Goal: Task Accomplishment & Management: Complete application form

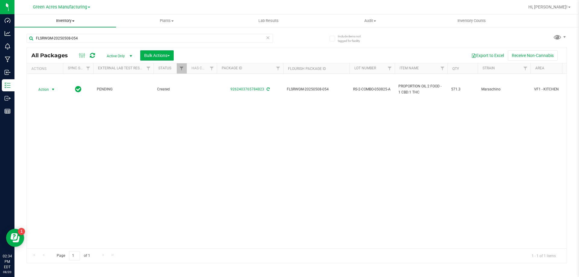
click at [62, 20] on span "Inventory" at bounding box center [65, 20] width 102 height 5
click at [52, 73] on span "From bill of materials" at bounding box center [41, 72] width 55 height 5
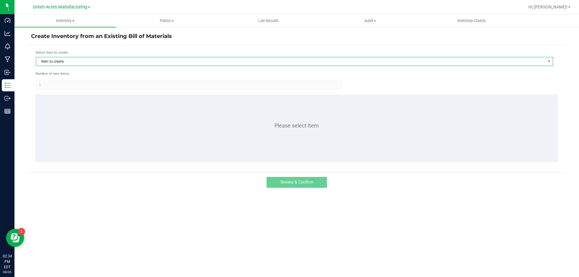
click at [249, 62] on span "Item to create" at bounding box center [290, 61] width 509 height 8
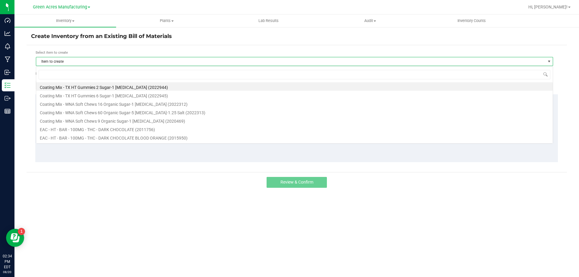
scroll to position [9, 517]
click at [206, 75] on input at bounding box center [295, 74] width 512 height 9
type input "F"
type input "C"
type input "wna"
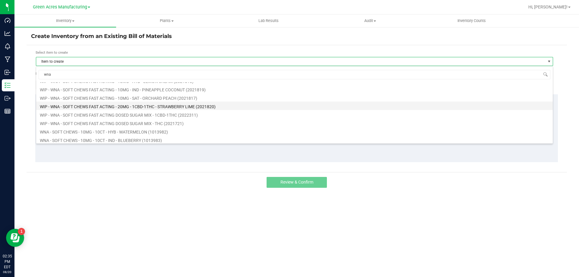
scroll to position [272, 0]
click at [116, 101] on li "WIP - WNA - SOFT CHEWS - 30MG - 2CBD-1THC - YUZU (2004974)" at bounding box center [294, 102] width 517 height 8
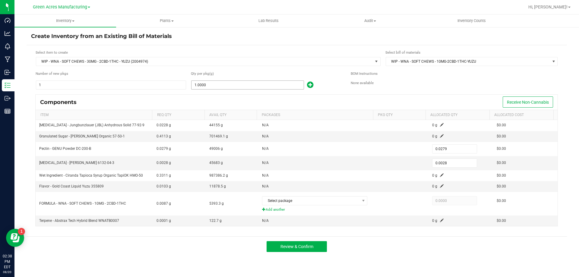
click at [229, 91] on form "Select item to create WIP - WNA - SOFT CHEWS - 30MG - 2CBD-1THC - YUZU (2004974…" at bounding box center [297, 141] width 532 height 183
click at [231, 86] on input "1" at bounding box center [248, 85] width 112 height 8
type input "19"
type input "0.5301"
type input "0.0532"
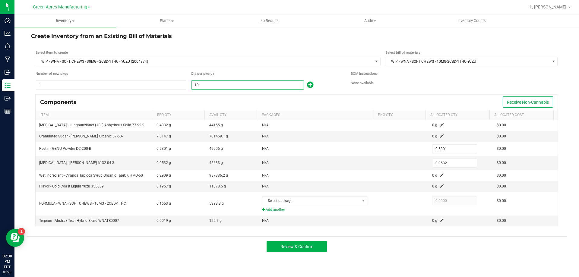
type input "193"
type input "5.3847"
type input "0.5404"
type input "1939"
type input "54.0981"
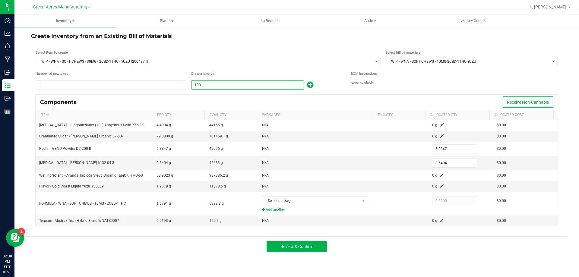
type input "5.4292"
type input "19393"
type input "541.0647"
type input "54.3004"
type input "193939"
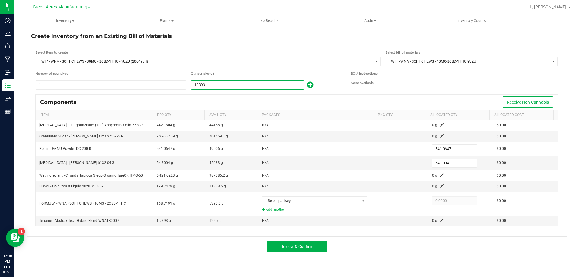
type input "5,410.8981"
type input "543.0292"
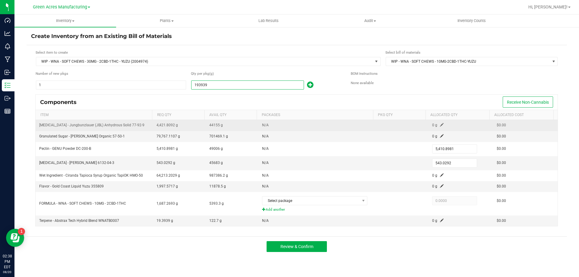
type input "193,939.0000"
click at [440, 126] on span at bounding box center [442, 125] width 4 height 4
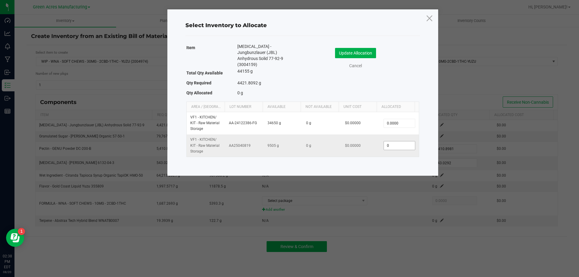
click at [387, 141] on input "0" at bounding box center [399, 145] width 31 height 8
type input "2,500.0000"
click at [369, 56] on button "Update Allocation" at bounding box center [355, 53] width 41 height 10
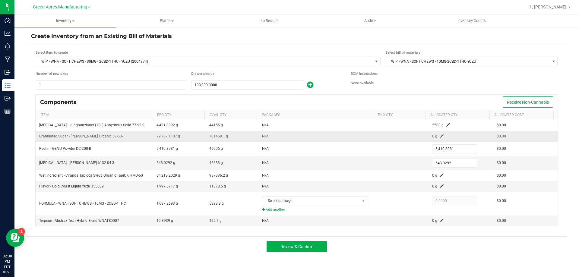
click at [440, 135] on span at bounding box center [442, 136] width 4 height 4
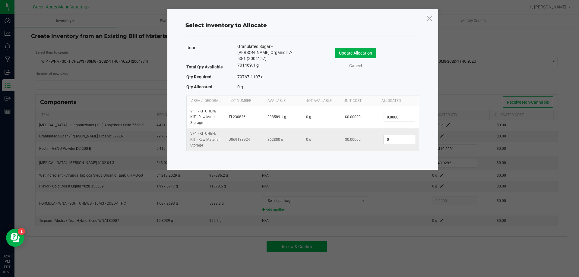
click at [386, 135] on input "0" at bounding box center [399, 139] width 31 height 8
type input "87,325.0000"
click at [362, 52] on button "Update Allocation" at bounding box center [355, 53] width 41 height 10
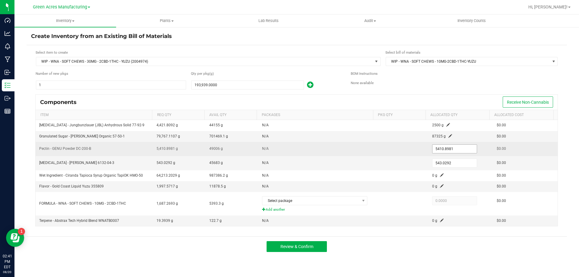
click at [449, 149] on input "5410.8981" at bounding box center [455, 149] width 44 height 8
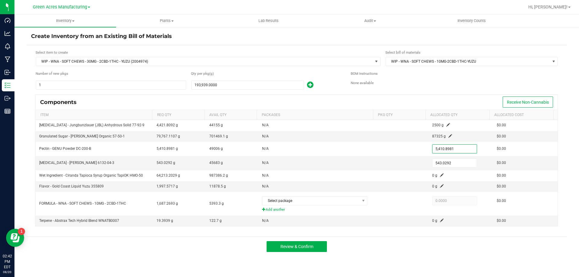
click at [462, 74] on div "BOM Instructions" at bounding box center [454, 74] width 207 height 6
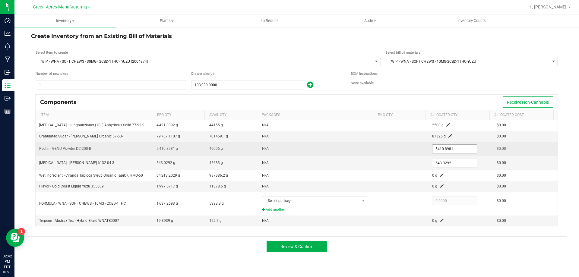
click at [445, 151] on input "5410.8981" at bounding box center [455, 149] width 44 height 8
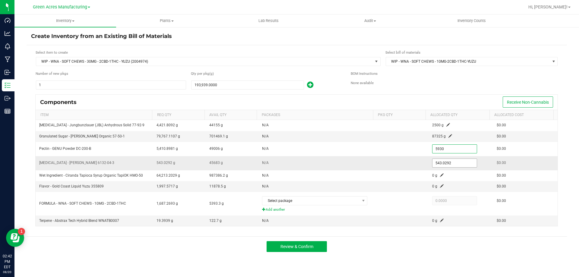
type input "5,930.0000"
click at [452, 165] on input "543.0292" at bounding box center [455, 163] width 44 height 8
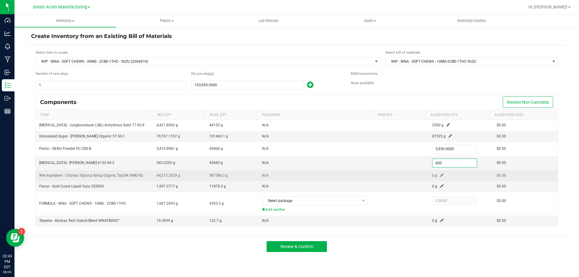
type input "600.0000"
click at [440, 175] on span at bounding box center [442, 175] width 4 height 4
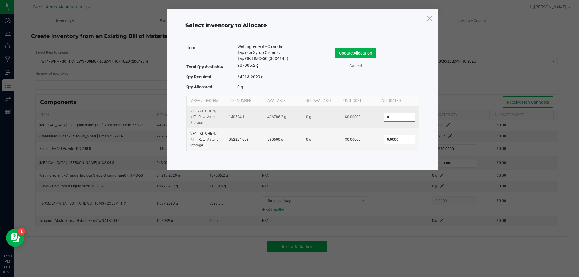
click at [408, 117] on input "0" at bounding box center [399, 117] width 31 height 8
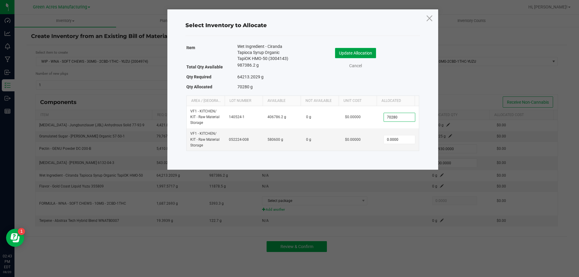
type input "70,280.0000"
click at [343, 49] on button "Update Allocation" at bounding box center [355, 53] width 41 height 10
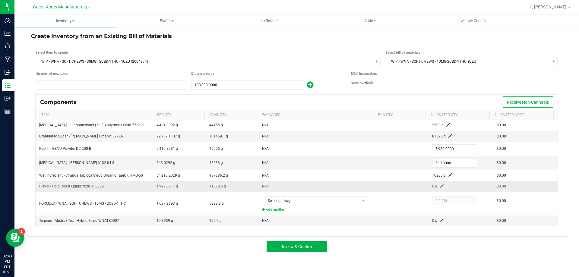
click at [439, 184] on td "0 g" at bounding box center [461, 186] width 65 height 11
click at [440, 187] on span at bounding box center [442, 186] width 4 height 4
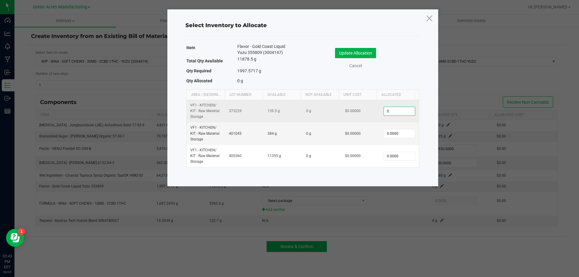
click at [392, 112] on input "0" at bounding box center [399, 111] width 31 height 8
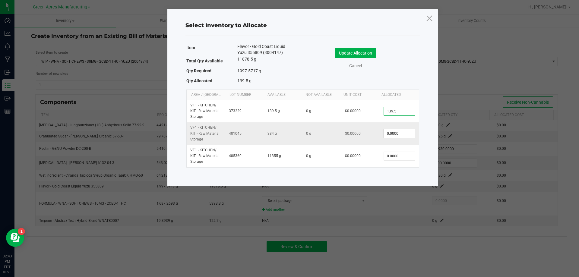
type input "139.5000"
click at [393, 133] on input "0" at bounding box center [399, 133] width 31 height 8
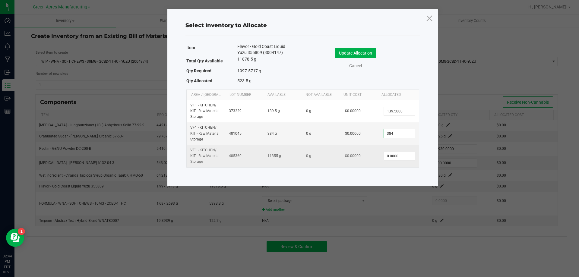
type input "384.0000"
click at [399, 162] on td "0.0000" at bounding box center [399, 156] width 39 height 22
click at [399, 161] on td "0.0000" at bounding box center [399, 156] width 39 height 22
click at [398, 158] on input "0" at bounding box center [399, 156] width 31 height 8
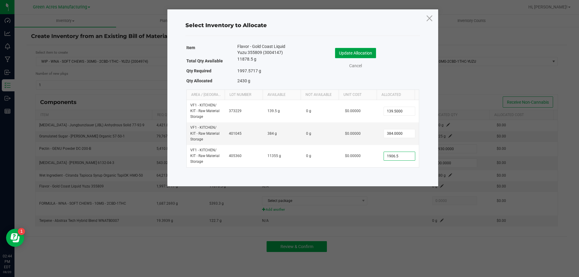
type input "1,906.5000"
click at [345, 53] on button "Update Allocation" at bounding box center [355, 53] width 41 height 10
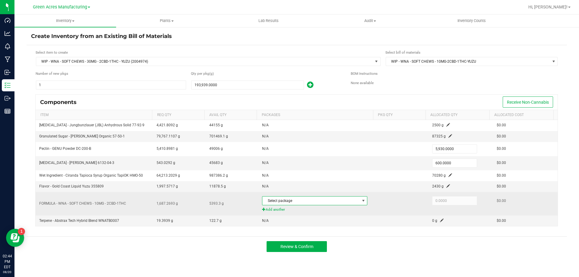
click at [348, 202] on span "Select package" at bounding box center [310, 201] width 97 height 8
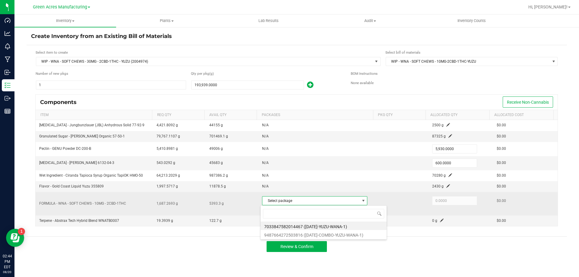
scroll to position [9, 104]
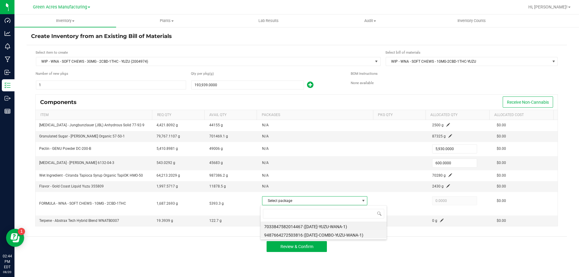
click at [311, 236] on li "9487664272503816 ([DATE]-COMBO-YUZU-WANA-1)" at bounding box center [324, 234] width 126 height 8
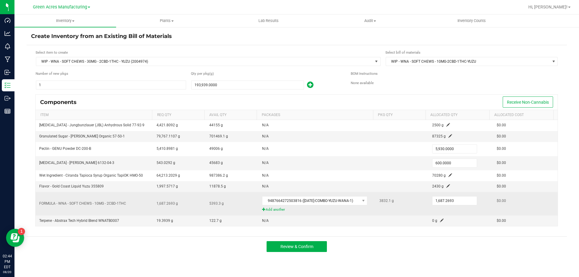
click at [438, 206] on div "1,687.2693" at bounding box center [460, 201] width 57 height 12
click at [446, 202] on input "1687.2693" at bounding box center [455, 201] width 44 height 8
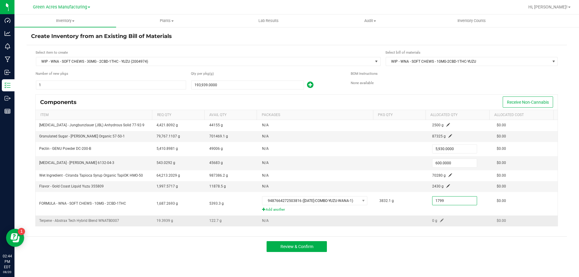
type input "1,799.0000"
click at [440, 219] on span at bounding box center [442, 221] width 4 height 4
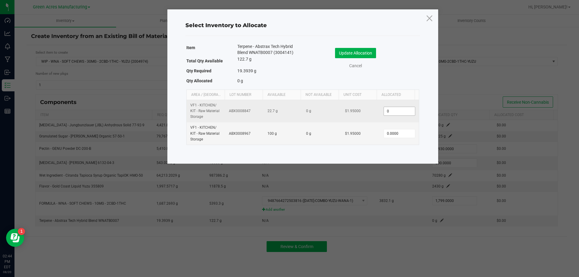
click at [394, 107] on input "0" at bounding box center [399, 111] width 31 height 8
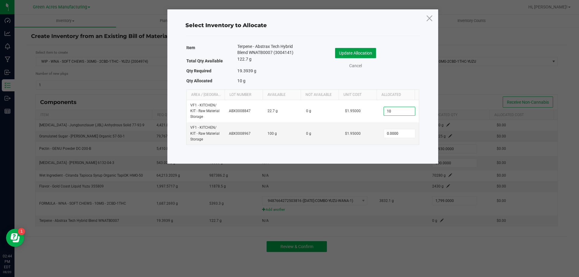
type input "10.0000"
click at [369, 51] on button "Update Allocation" at bounding box center [355, 53] width 41 height 10
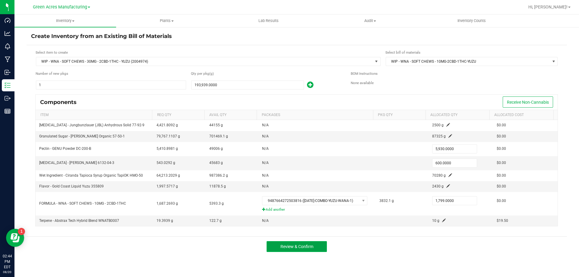
click at [305, 248] on span "Review & Confirm" at bounding box center [297, 246] width 33 height 5
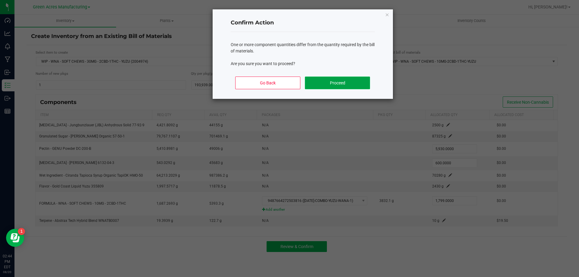
click at [333, 87] on button "Proceed" at bounding box center [337, 83] width 65 height 13
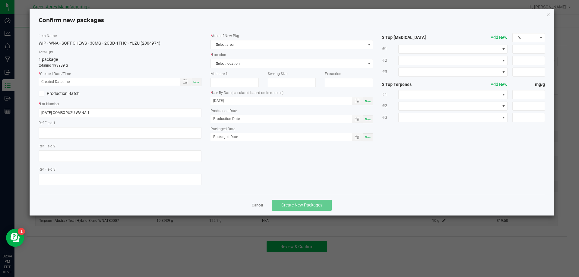
click at [198, 82] on span "Now" at bounding box center [196, 82] width 6 height 3
type input "[DATE] 02:44 PM"
drag, startPoint x: 98, startPoint y: 115, endPoint x: 14, endPoint y: 109, distance: 84.0
click at [14, 109] on ngb-modal-window "Confirm new packages Item Name WIP - WNA - SOFT CHEWS - 30MG - 2CBD-1THC - YUZU…" at bounding box center [292, 138] width 584 height 277
type input "S"
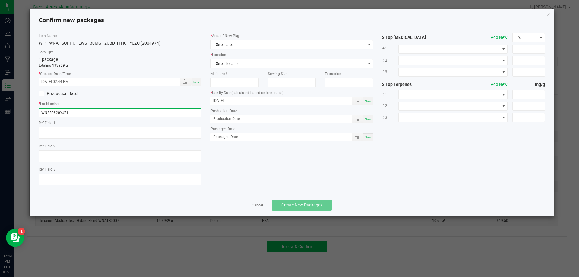
type input "WN250820YUZ1"
click at [258, 40] on div "* Area of New Pkg Select area" at bounding box center [292, 41] width 163 height 16
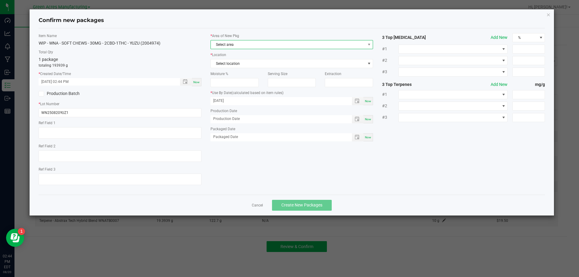
click at [258, 44] on span "Select area" at bounding box center [288, 44] width 155 height 8
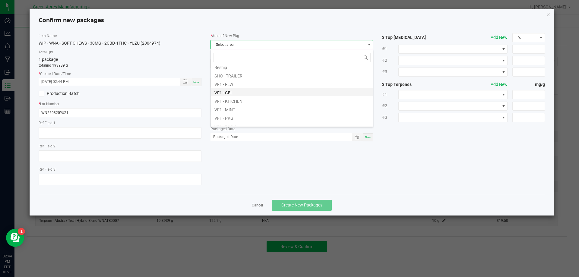
scroll to position [241, 0]
click at [234, 91] on li "VF1 - KITCHEN" at bounding box center [292, 90] width 162 height 8
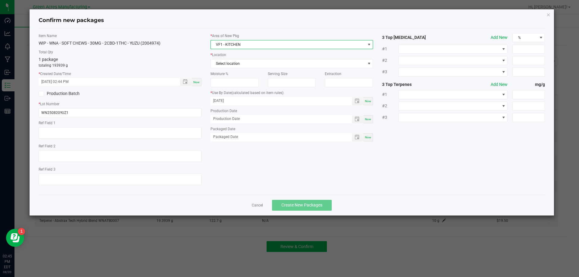
click at [233, 48] on span "VF1 - KITCHEN" at bounding box center [288, 44] width 155 height 8
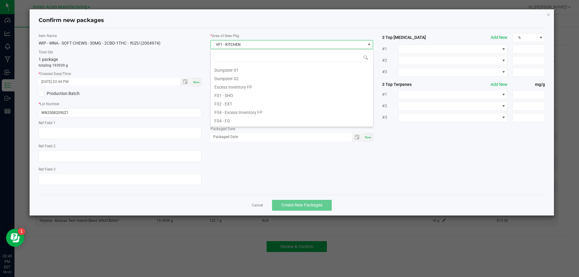
scroll to position [9, 163]
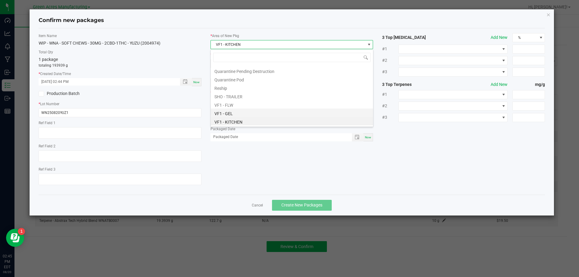
click at [230, 112] on li "VF1 - GEL" at bounding box center [292, 113] width 162 height 8
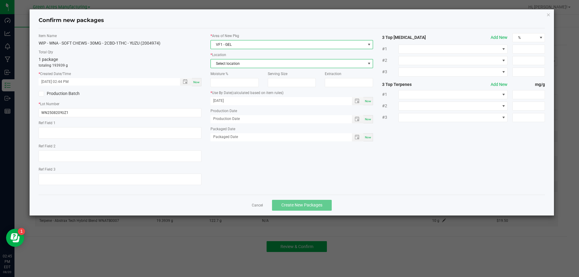
click at [239, 64] on span "Select location" at bounding box center [288, 63] width 155 height 8
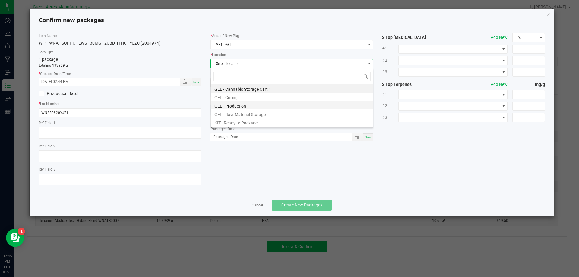
click at [234, 106] on li "GEL - Production" at bounding box center [292, 105] width 162 height 8
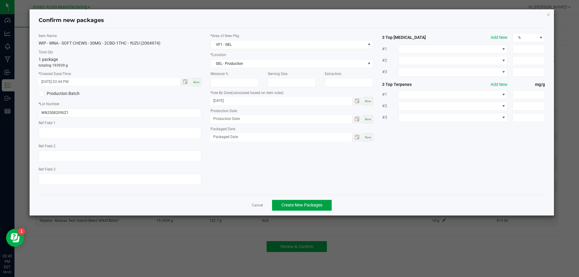
click at [308, 209] on button "Create New Packages" at bounding box center [302, 205] width 60 height 11
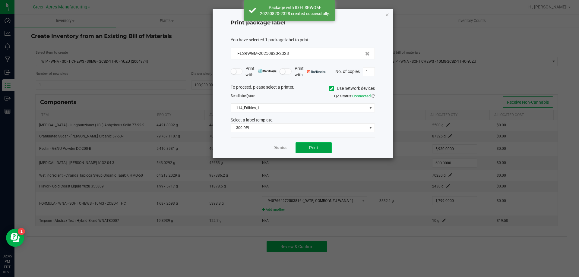
click at [316, 148] on span "Print" at bounding box center [313, 147] width 9 height 5
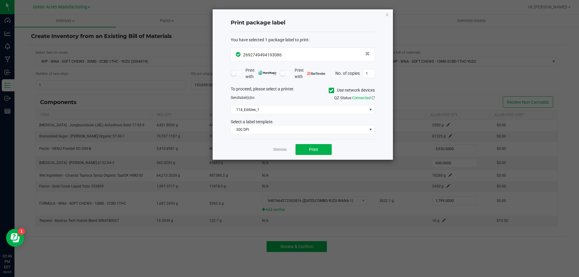
click at [326, 155] on div "Dismiss Print" at bounding box center [303, 149] width 144 height 21
click at [315, 137] on div "You have selected 1 package label to print : 2692749494193086 Print with Print …" at bounding box center [303, 85] width 144 height 107
click at [311, 150] on span "Print" at bounding box center [313, 149] width 9 height 5
click at [281, 150] on link "Dismiss" at bounding box center [280, 149] width 13 height 5
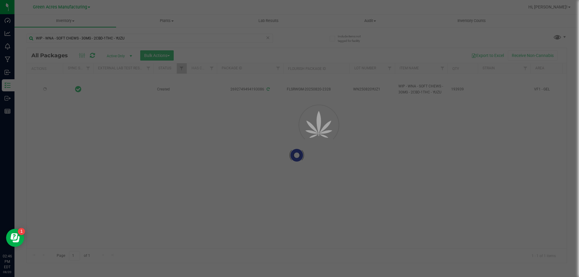
type input "[DATE]"
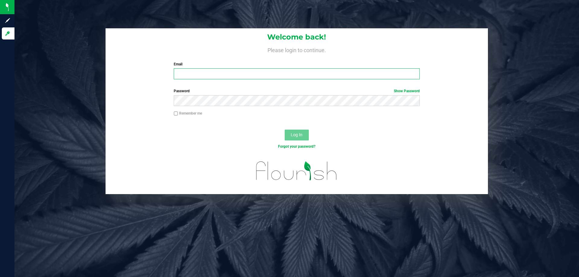
click at [262, 72] on input "Email" at bounding box center [297, 73] width 246 height 11
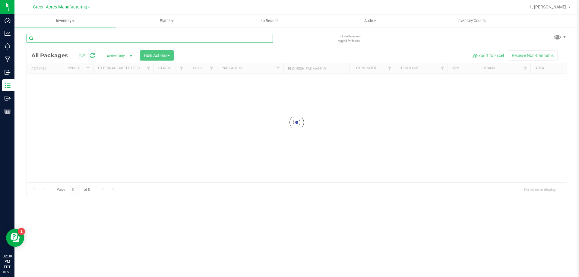
paste input "FLSRWGM-20250724-166"
type input "FLSRWGM-20250724-166"
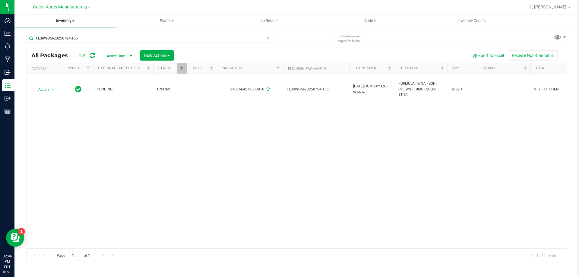
click at [68, 23] on span "Inventory" at bounding box center [65, 20] width 102 height 5
click at [60, 71] on span "From bill of materials" at bounding box center [41, 72] width 55 height 5
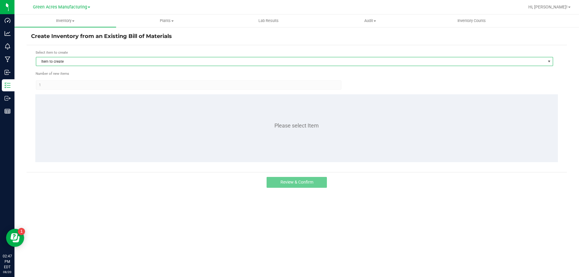
click at [249, 62] on span "Item to create" at bounding box center [290, 61] width 509 height 8
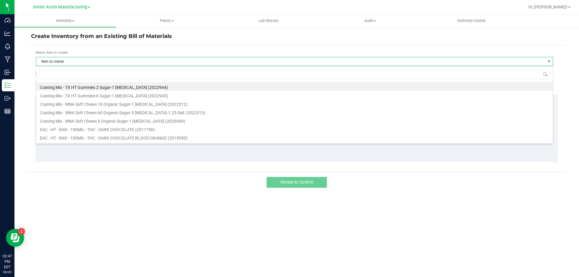
scroll to position [9, 517]
click at [235, 76] on input at bounding box center [295, 74] width 512 height 9
type input "wn"
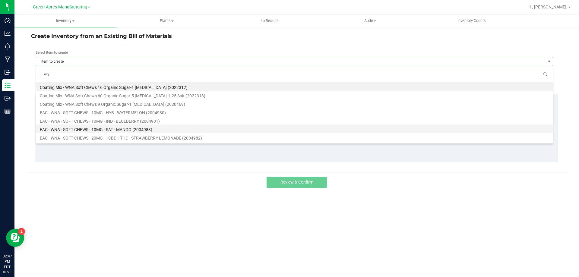
scroll to position [30, 0]
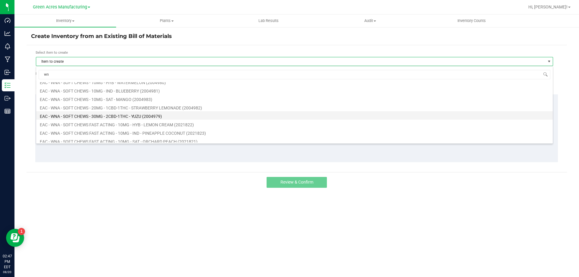
click at [123, 116] on li "EAC - WNA - SOFT CHEWS - 30MG - 2CBD-1THC - YUZU (2004979)" at bounding box center [294, 115] width 517 height 8
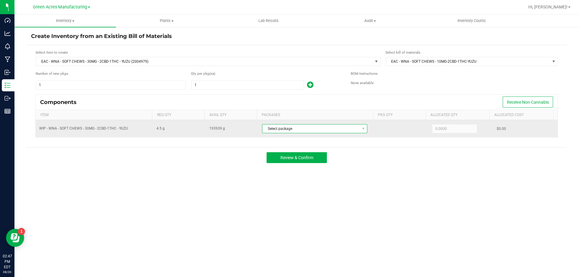
click at [311, 129] on span "Select package" at bounding box center [310, 129] width 97 height 8
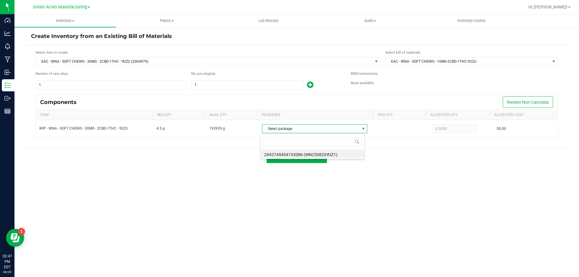
click at [313, 153] on li "2692749494193086 (WN250820YUZ1)" at bounding box center [313, 154] width 104 height 8
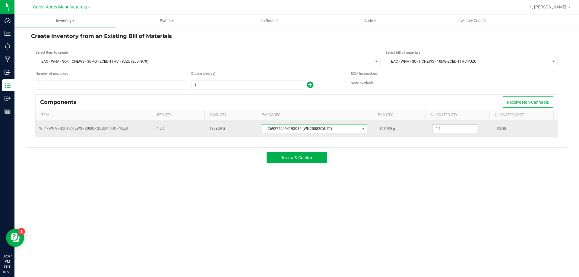
click at [446, 131] on input "4.5" at bounding box center [455, 129] width 44 height 8
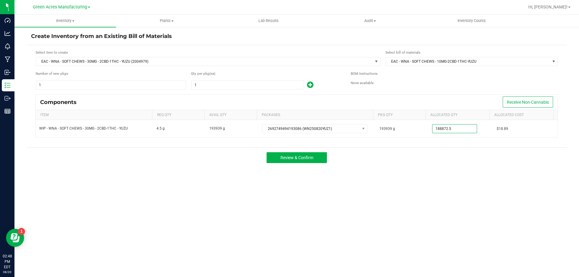
type input "188,872.5000"
click at [375, 172] on div "Create Inventory from an Existing Bill of Materials Select item to create EAC -…" at bounding box center [297, 121] width 541 height 176
click at [261, 86] on input "1" at bounding box center [248, 85] width 112 height 8
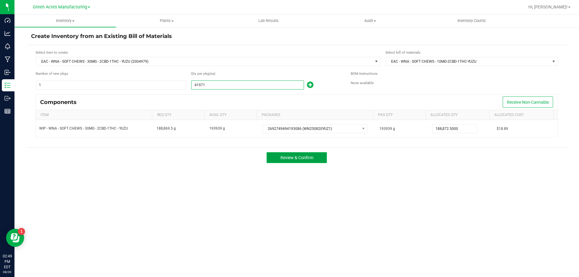
type input "41,971"
click at [306, 158] on span "Review & Confirm" at bounding box center [297, 157] width 33 height 5
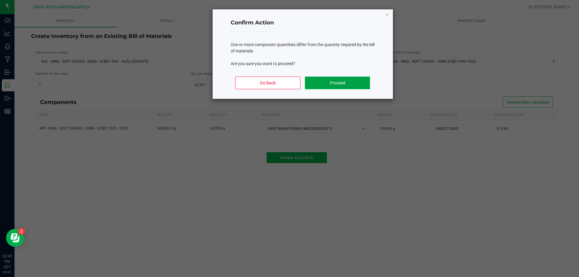
click at [326, 82] on button "Proceed" at bounding box center [337, 83] width 65 height 13
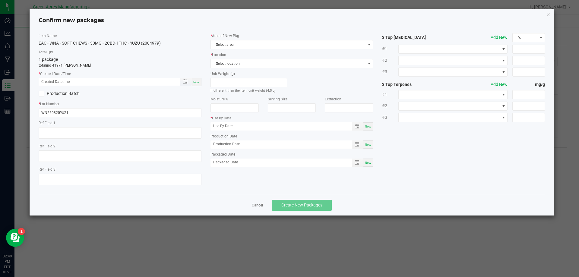
type input "[DATE]"
drag, startPoint x: 201, startPoint y: 83, endPoint x: 200, endPoint y: 81, distance: 3.1
click at [201, 83] on div "Now" at bounding box center [197, 82] width 10 height 8
type input "08/20/2025 02:49 PM"
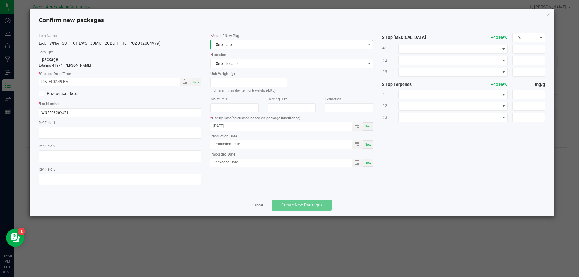
click at [240, 47] on span "Select area" at bounding box center [288, 44] width 155 height 8
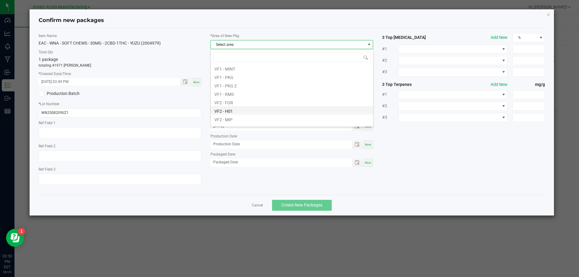
scroll to position [241, 0]
click at [227, 106] on li "VF1 - PKG" at bounding box center [292, 107] width 162 height 8
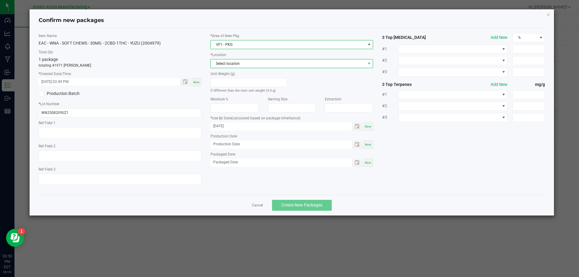
click at [227, 64] on span "Select location" at bounding box center [288, 63] width 155 height 8
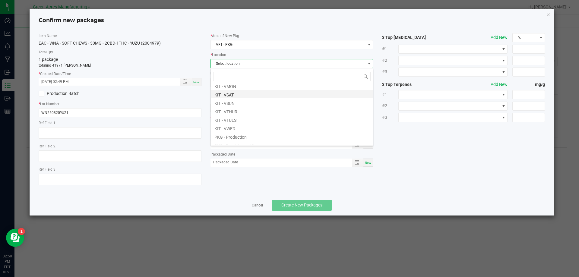
scroll to position [30, 0]
click at [225, 123] on li "PKG - Production" at bounding box center [292, 126] width 162 height 8
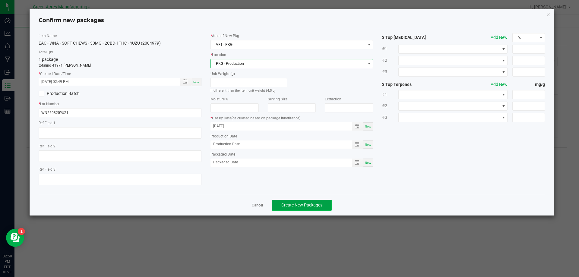
click at [298, 207] on span "Create New Packages" at bounding box center [301, 205] width 41 height 5
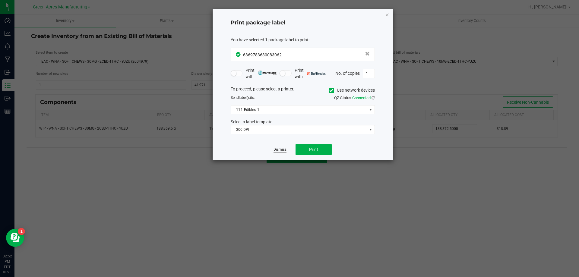
click at [283, 150] on link "Dismiss" at bounding box center [280, 149] width 13 height 5
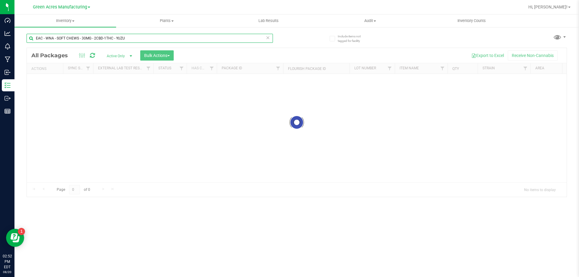
drag, startPoint x: 43, startPoint y: 37, endPoint x: 31, endPoint y: 37, distance: 12.1
click at [32, 37] on input "EAC - WNA - SOFT CHEWS - 30MG - 2CBD-1THC - YUZU" at bounding box center [150, 38] width 246 height 9
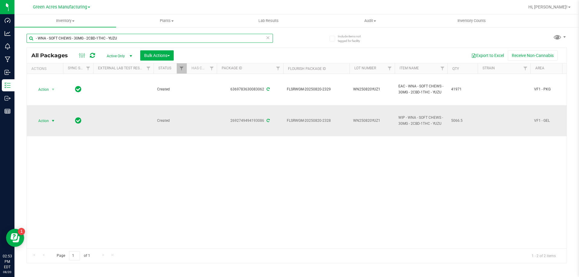
type input "- WNA - SOFT CHEWS - 30MG - 2CBD-1THC - YUZU"
click at [41, 120] on span "Action" at bounding box center [41, 121] width 16 height 8
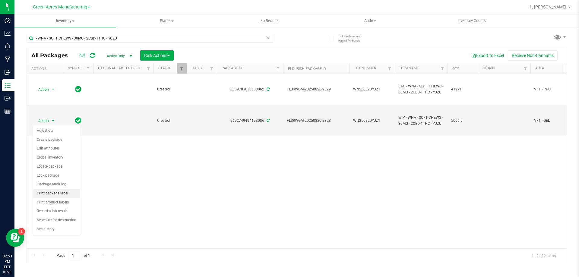
click at [47, 195] on li "Print package label" at bounding box center [56, 193] width 47 height 9
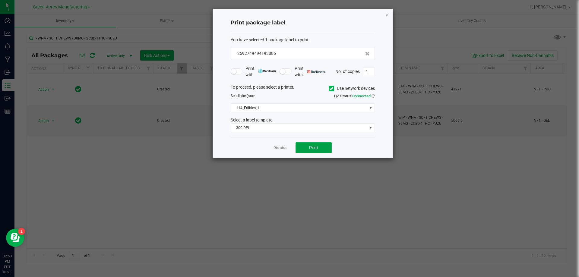
click at [310, 152] on button "Print" at bounding box center [314, 147] width 36 height 11
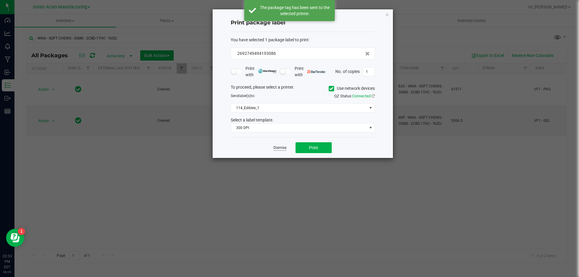
click at [278, 148] on link "Dismiss" at bounding box center [280, 147] width 13 height 5
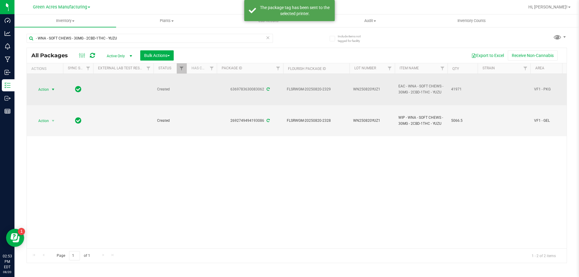
click at [46, 91] on span "Action" at bounding box center [41, 89] width 16 height 8
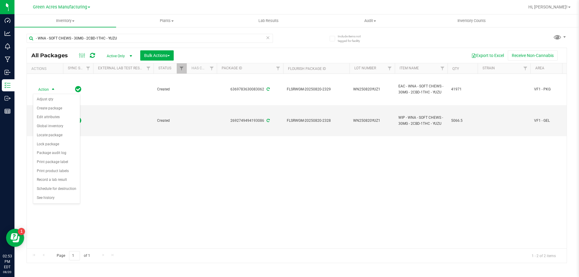
click at [117, 166] on div "Action Action Adjust qty Create package Edit attributes Global inventory Locate…" at bounding box center [297, 161] width 540 height 175
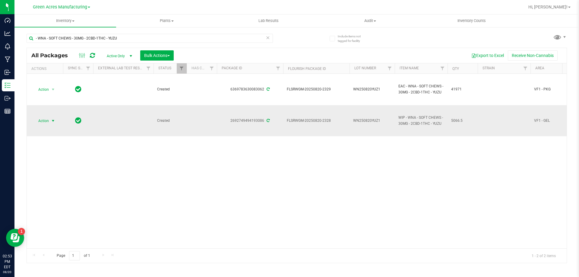
click at [49, 118] on span "select" at bounding box center [53, 121] width 8 height 8
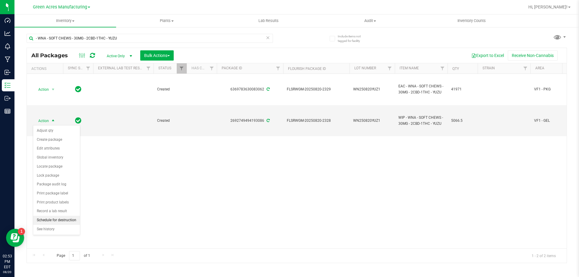
click at [51, 221] on li "Schedule for destruction" at bounding box center [56, 220] width 47 height 9
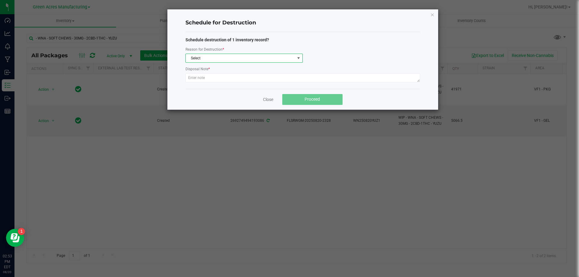
click at [243, 56] on span "Select" at bounding box center [240, 58] width 109 height 8
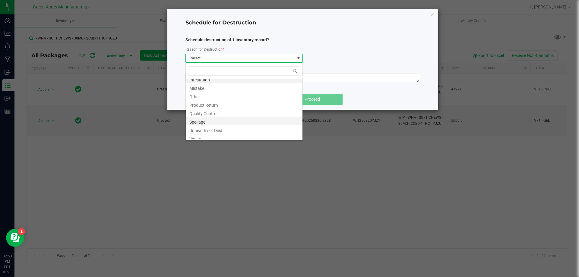
scroll to position [7, 0]
click at [223, 138] on li "Waste" at bounding box center [244, 135] width 117 height 8
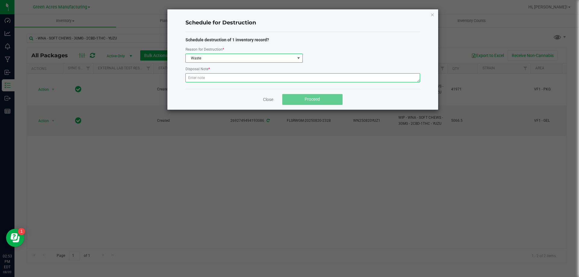
click at [218, 80] on textarea at bounding box center [303, 77] width 235 height 9
type textarea "Production Waste"
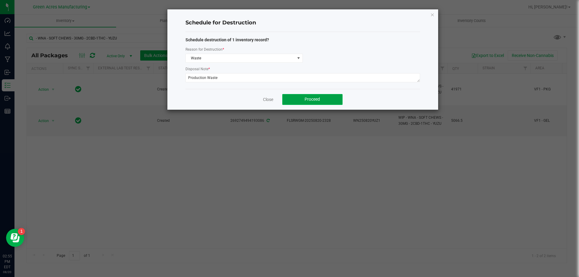
click at [307, 98] on span "Proceed" at bounding box center [312, 99] width 15 height 5
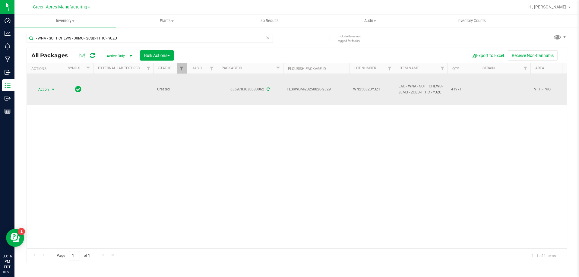
click at [56, 92] on span "select" at bounding box center [53, 89] width 8 height 8
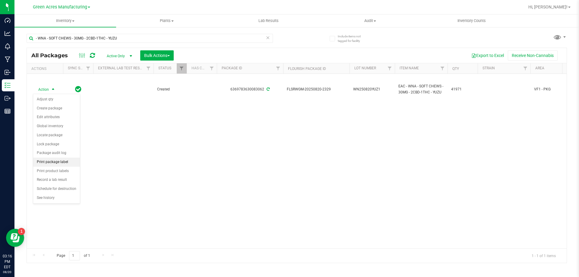
click at [51, 164] on li "Print package label" at bounding box center [56, 162] width 47 height 9
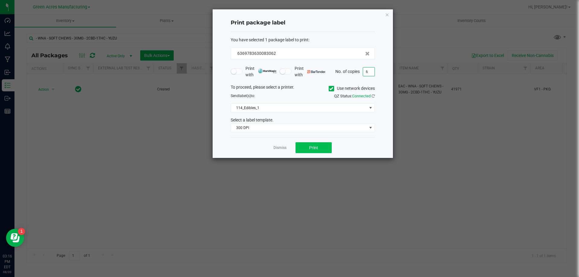
type input "6"
click at [321, 145] on button "Print" at bounding box center [314, 147] width 36 height 11
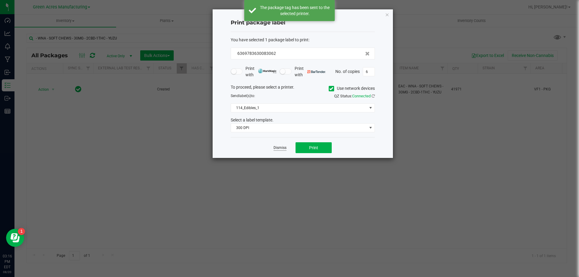
click at [281, 145] on link "Dismiss" at bounding box center [280, 147] width 13 height 5
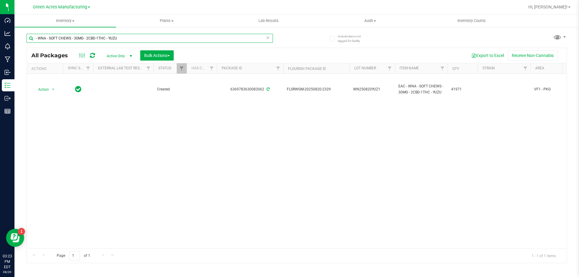
drag, startPoint x: 105, startPoint y: 40, endPoint x: 34, endPoint y: 41, distance: 70.9
click at [34, 41] on input "- WNA - SOFT CHEWS - 30MG - 2CBD-1THC - YUZU" at bounding box center [150, 38] width 246 height 9
paste input "FLSRWGM-20250724-166"
type input "FLSRWGM-20250724-166"
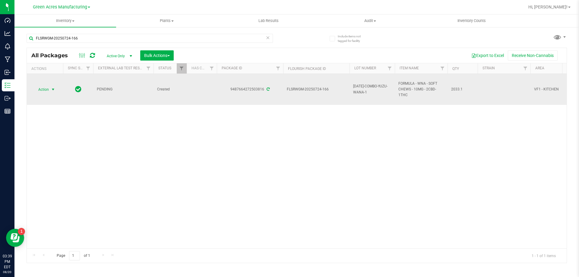
click at [49, 89] on span "Action" at bounding box center [41, 89] width 16 height 8
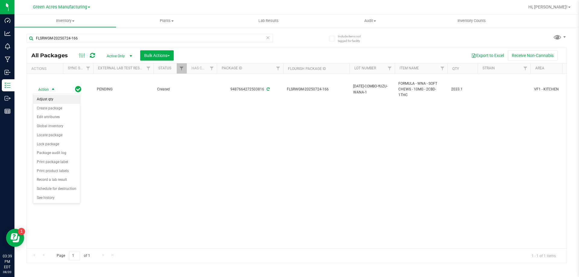
click at [49, 99] on li "Adjust qty" at bounding box center [56, 99] width 47 height 9
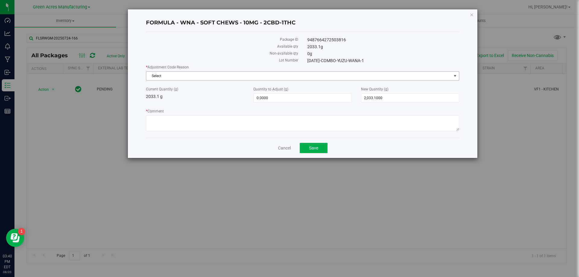
click at [162, 78] on span "Select" at bounding box center [298, 76] width 305 height 8
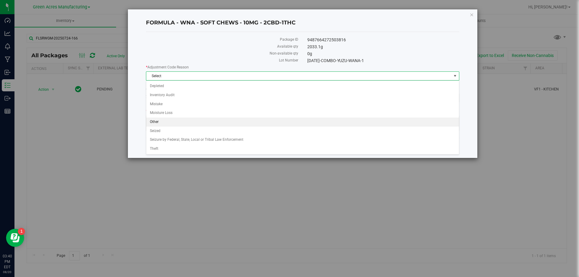
click at [164, 120] on li "Other" at bounding box center [302, 122] width 313 height 9
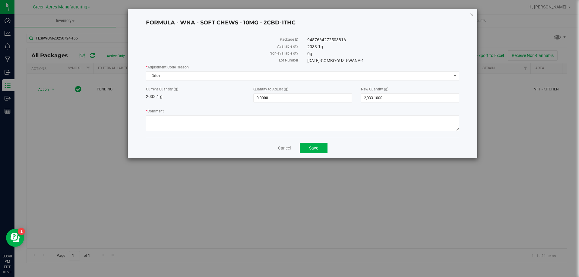
click at [297, 93] on div "Quantity to Adjust (g) 0.0000 0" at bounding box center [302, 95] width 107 height 16
click at [289, 100] on span "0.0000 0" at bounding box center [302, 98] width 98 height 9
type input "-14"
type input "-14.0000"
type input "2,019.1000"
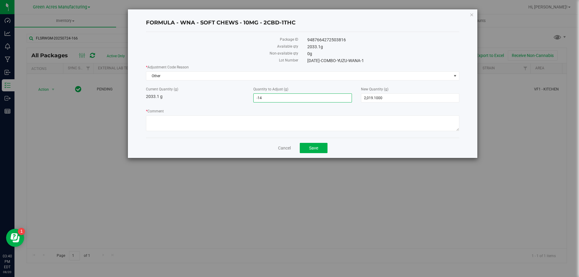
click at [284, 112] on label "* Comment" at bounding box center [302, 111] width 313 height 5
click at [284, 116] on textarea "* Comment" at bounding box center [302, 124] width 313 height 16
click at [168, 113] on label "* Comment" at bounding box center [302, 111] width 313 height 5
click at [168, 116] on textarea "* Comment" at bounding box center [302, 124] width 313 height 16
click at [170, 119] on textarea "* Comment" at bounding box center [302, 124] width 313 height 16
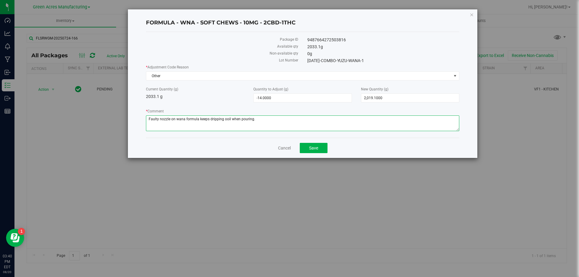
click at [224, 119] on textarea "* Comment" at bounding box center [302, 124] width 313 height 16
type textarea "Faulty nozzle on wana formula keeps dripping oil when pouring."
click at [243, 101] on div "Current Quantity (g) 2033.1 g Quantity to Adjust (g) -14.0000 -14 New Quantity …" at bounding box center [302, 95] width 323 height 16
click at [308, 148] on button "Save" at bounding box center [314, 148] width 28 height 10
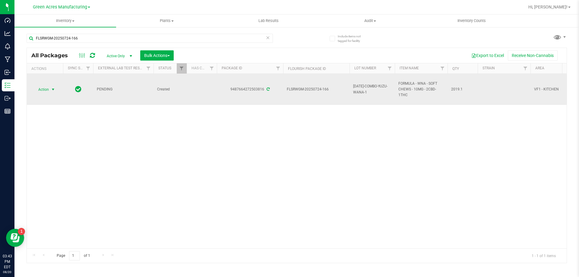
click at [51, 91] on span "select" at bounding box center [53, 89] width 5 height 5
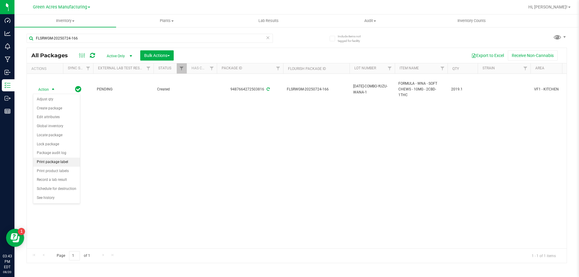
click at [54, 163] on li "Print package label" at bounding box center [56, 162] width 47 height 9
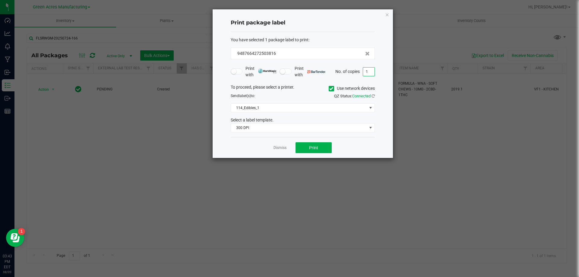
click at [371, 74] on input "1" at bounding box center [368, 72] width 11 height 8
type input "2"
click at [318, 146] on button "Print" at bounding box center [314, 147] width 36 height 11
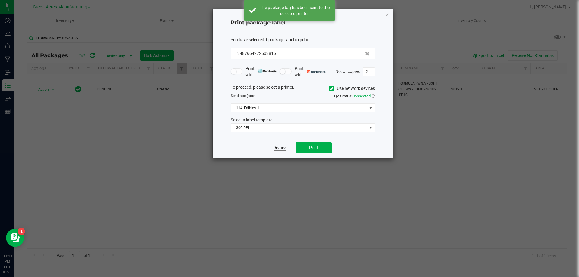
click at [284, 148] on link "Dismiss" at bounding box center [280, 147] width 13 height 5
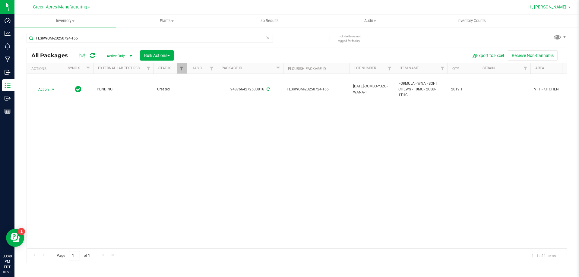
click at [548, 6] on span "Hi, [PERSON_NAME]!" at bounding box center [548, 7] width 39 height 5
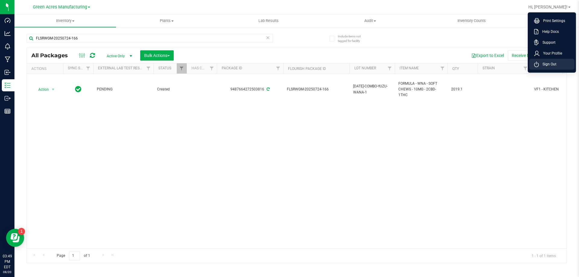
click at [546, 67] on span "Sign Out" at bounding box center [547, 64] width 17 height 6
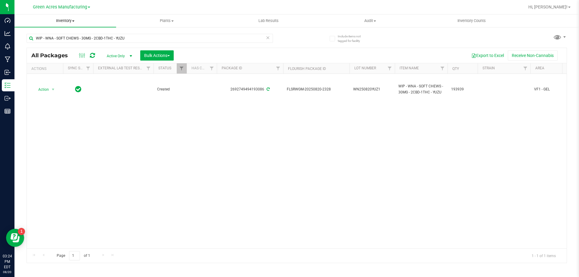
click at [66, 19] on span "Inventory" at bounding box center [65, 20] width 102 height 5
click at [58, 71] on span "From bill of materials" at bounding box center [41, 72] width 55 height 5
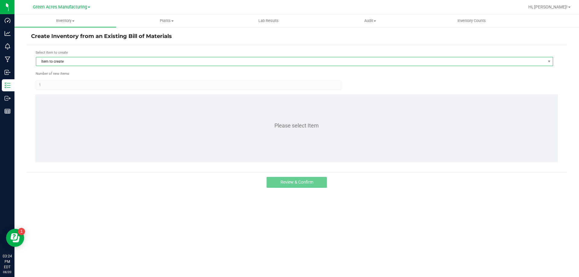
click at [84, 64] on span "Item to create" at bounding box center [290, 61] width 509 height 8
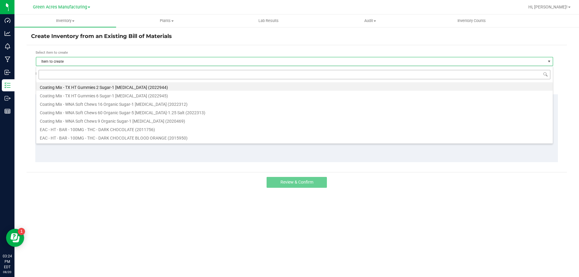
scroll to position [9, 517]
click at [82, 73] on input at bounding box center [295, 74] width 512 height 9
type input "dark"
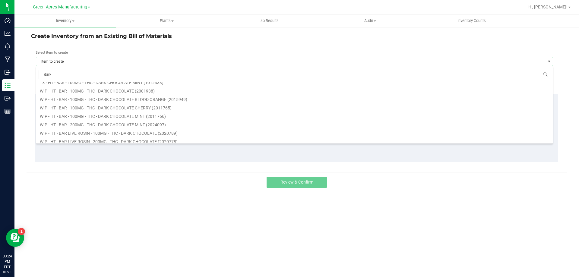
scroll to position [422, 0]
click at [105, 121] on li "WIP - HT - BAR - 100MG - THC - DARK CHOCOLATE (2001938)" at bounding box center [294, 120] width 517 height 8
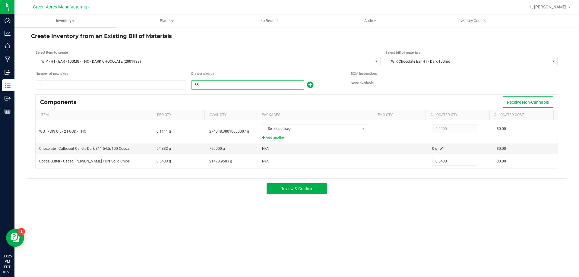
click at [219, 83] on input "55" at bounding box center [248, 85] width 112 height 8
type input "2"
type input "0.0198"
type input "28"
type input "0.2766"
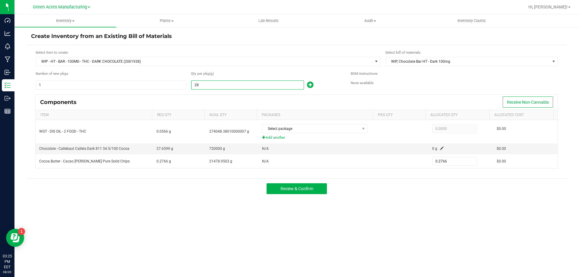
type input "283"
type input "2.7955"
click at [222, 86] on input "283" at bounding box center [248, 85] width 112 height 8
type input "2833"
type input "27.9849"
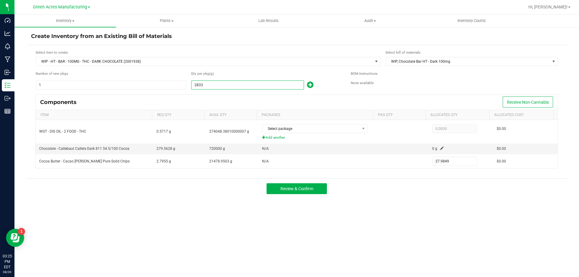
type input "28339"
type input "279.9378"
type input "283393"
type input "2,799.4076"
type input "283,393.0000"
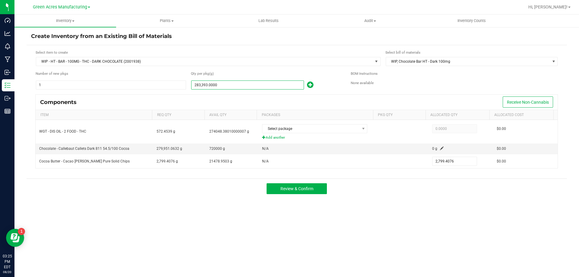
click at [233, 102] on div "Components Receive Non-Cannabis" at bounding box center [297, 102] width 522 height 15
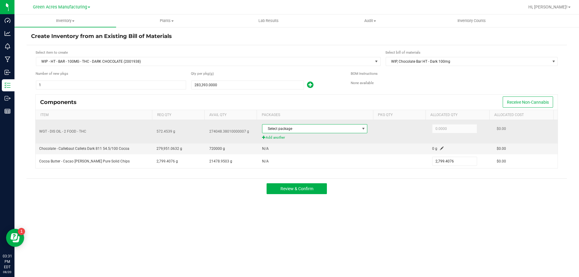
click at [313, 132] on span "Select package" at bounding box center [310, 129] width 97 height 8
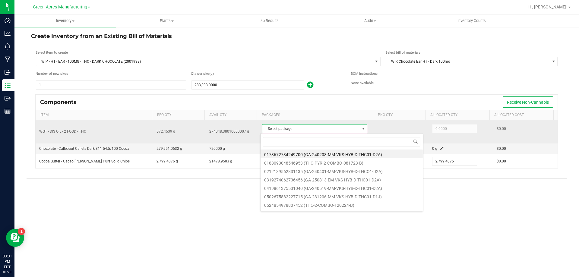
scroll to position [9, 104]
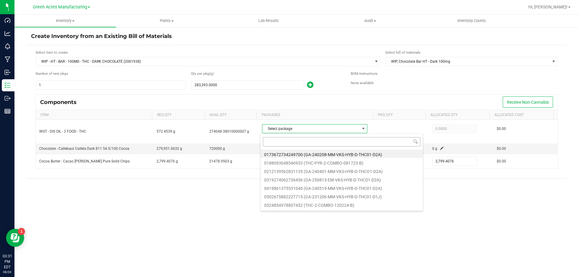
click at [311, 141] on input at bounding box center [341, 141] width 157 height 9
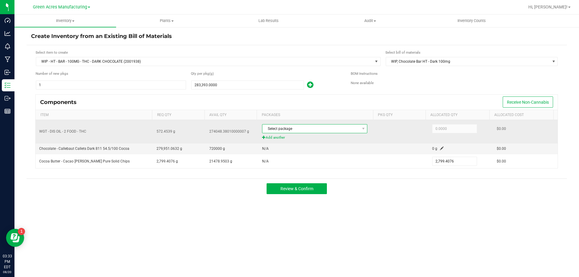
click at [290, 128] on span "Select package" at bounding box center [310, 129] width 97 height 8
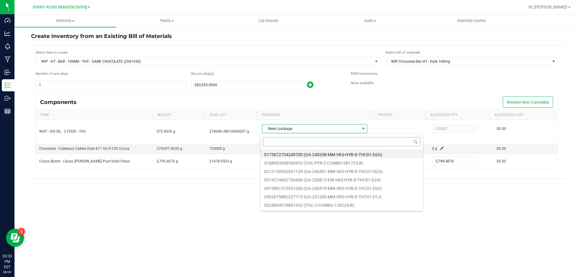
click at [285, 141] on input at bounding box center [341, 141] width 157 height 9
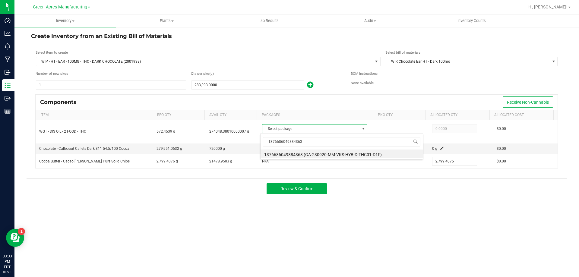
type input "1376686049884363"
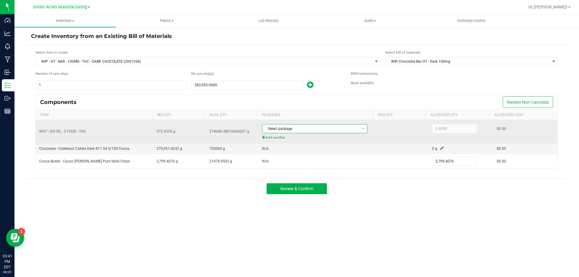
click at [286, 128] on span "Select package" at bounding box center [310, 129] width 97 height 8
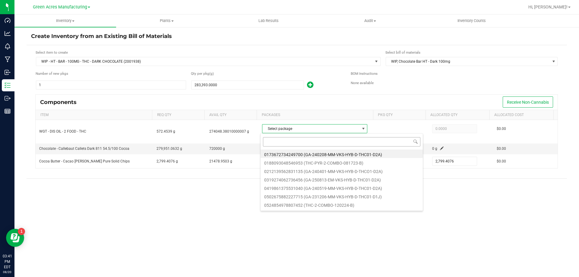
click at [287, 138] on input at bounding box center [341, 141] width 157 height 9
type input "1376686049884363"
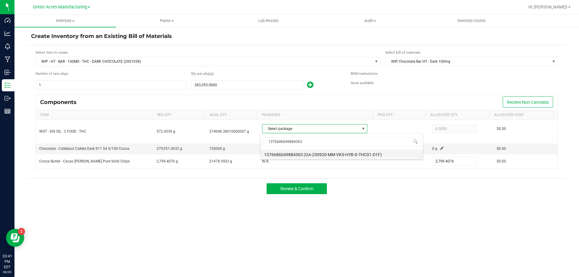
click at [363, 154] on li "1376686049884363 (GA-230920-MM-VKS-HYB-D-THC01-D1F)" at bounding box center [342, 154] width 162 height 8
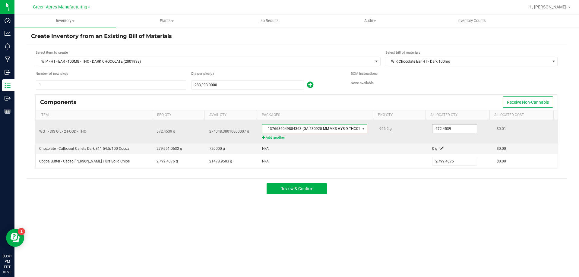
click at [445, 126] on input "572.4539" at bounding box center [455, 129] width 44 height 8
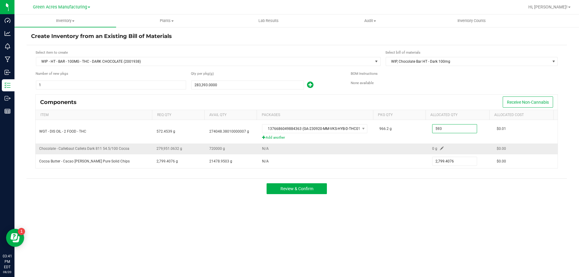
type input "593.0000"
click at [440, 148] on span at bounding box center [442, 149] width 4 height 4
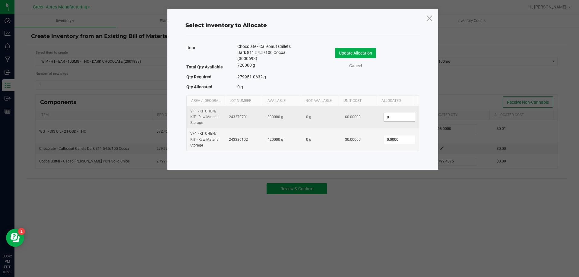
click at [390, 116] on input "0" at bounding box center [399, 117] width 31 height 8
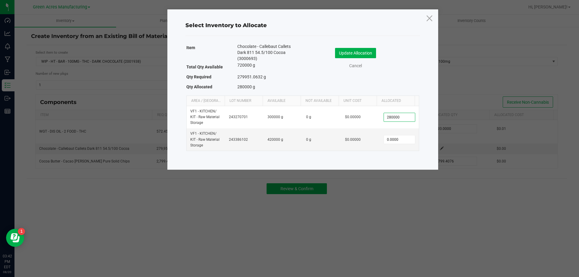
type input "280,000.0000"
click at [313, 83] on div "Item Chocolate - Callebaut Callets Dark 811 54.5/100 Cocoa (3000693) Total Qty …" at bounding box center [302, 67] width 233 height 49
click at [352, 54] on button "Update Allocation" at bounding box center [355, 53] width 41 height 10
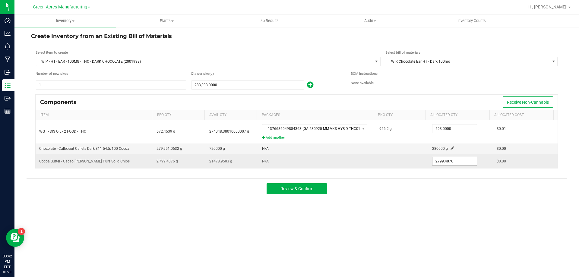
click at [437, 160] on input "2799.4076" at bounding box center [455, 161] width 44 height 8
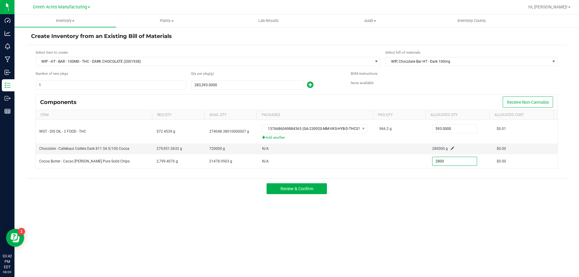
type input "2,800.0000"
click at [396, 204] on div "Create Inventory from an Existing Bill of Materials Select item to create WIP -…" at bounding box center [297, 121] width 541 height 176
click at [285, 189] on span "Review & Confirm" at bounding box center [297, 188] width 33 height 5
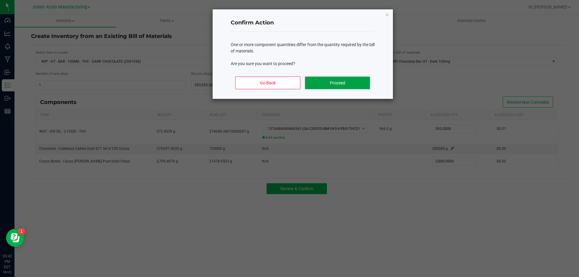
click at [341, 84] on button "Proceed" at bounding box center [337, 83] width 65 height 13
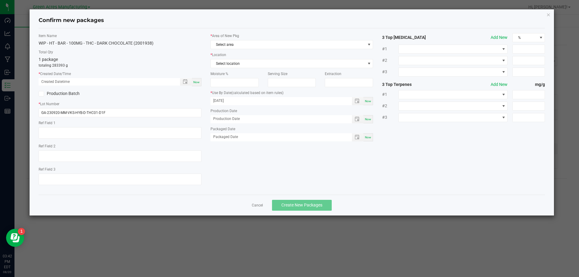
click at [198, 81] on span "Now" at bounding box center [196, 82] width 6 height 3
type input "08/20/2025 03:42 PM"
drag, startPoint x: 119, startPoint y: 111, endPoint x: 15, endPoint y: 113, distance: 104.4
click at [15, 113] on ngb-modal-window "Confirm new packages Item Name WIP - HT - BAR - 100MG - THC - DARK CHOCOLATE (2…" at bounding box center [292, 138] width 584 height 277
type input "SN250820DC1"
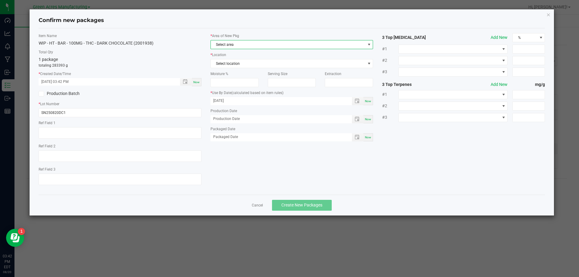
click at [228, 44] on span "Select area" at bounding box center [288, 44] width 155 height 8
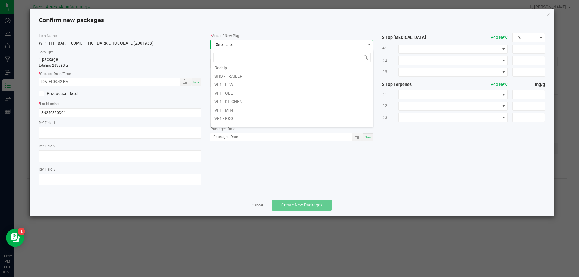
scroll to position [241, 0]
click at [231, 90] on li "VF1 - KITCHEN" at bounding box center [292, 90] width 162 height 8
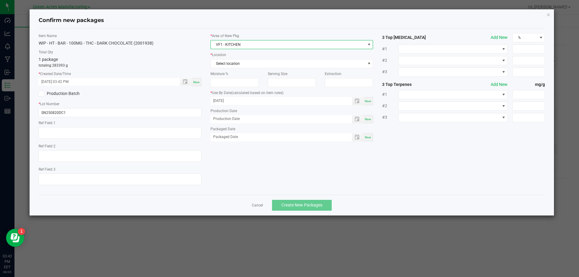
click at [227, 55] on label "* Location" at bounding box center [292, 54] width 163 height 5
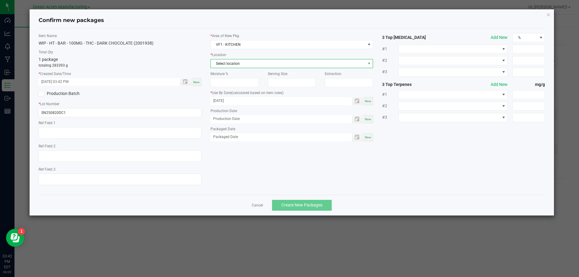
click at [228, 65] on span "Select location" at bounding box center [288, 63] width 155 height 8
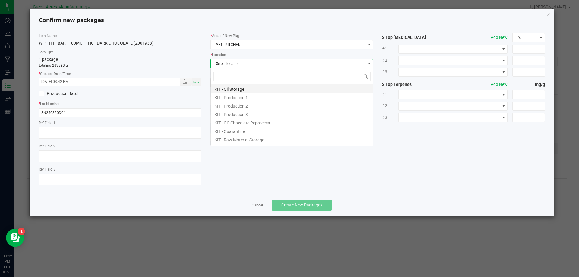
scroll to position [9, 163]
click at [231, 98] on li "KIT - Production 1" at bounding box center [292, 97] width 162 height 8
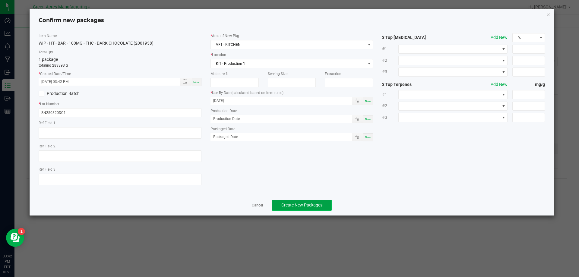
click at [288, 206] on span "Create New Packages" at bounding box center [301, 205] width 41 height 5
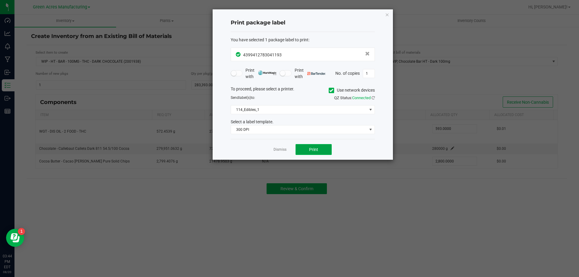
click at [310, 150] on span "Print" at bounding box center [313, 149] width 9 height 5
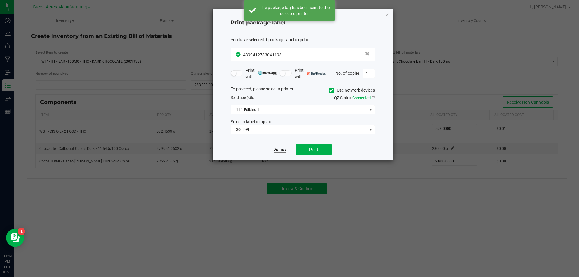
click at [279, 148] on link "Dismiss" at bounding box center [280, 149] width 13 height 5
